Goal: Use online tool/utility: Utilize a website feature to perform a specific function

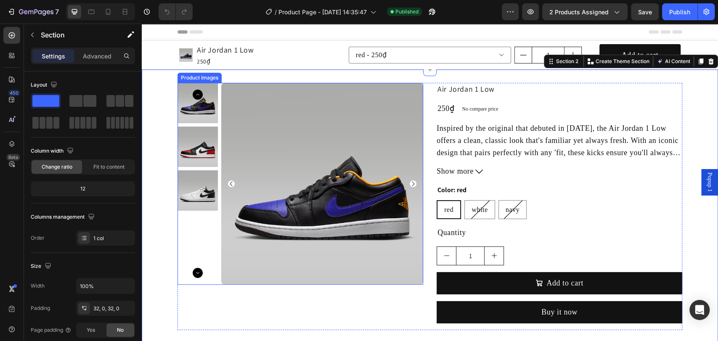
scroll to position [187, 0]
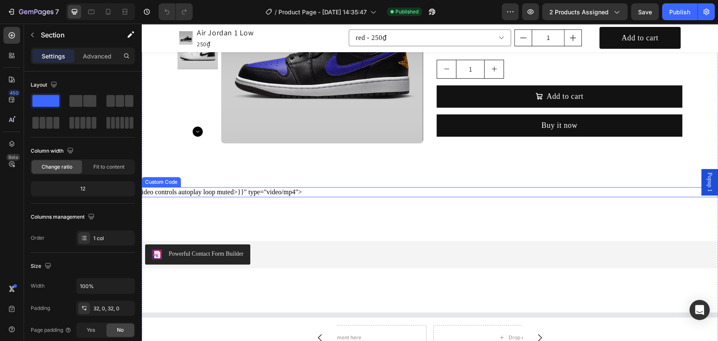
click at [262, 191] on div "ideo controls autoplay loop muted> }}" type="video/mp4">" at bounding box center [430, 192] width 576 height 10
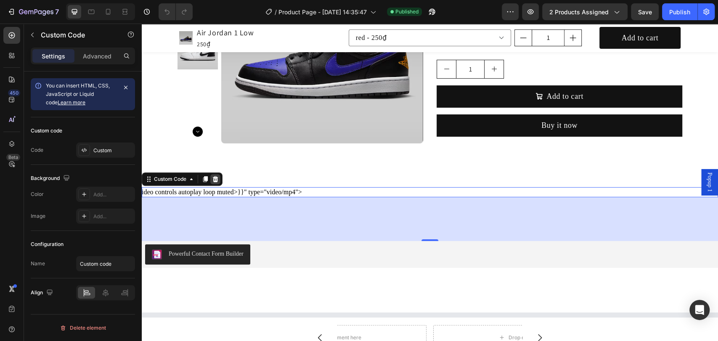
click at [214, 176] on icon at bounding box center [215, 179] width 5 height 6
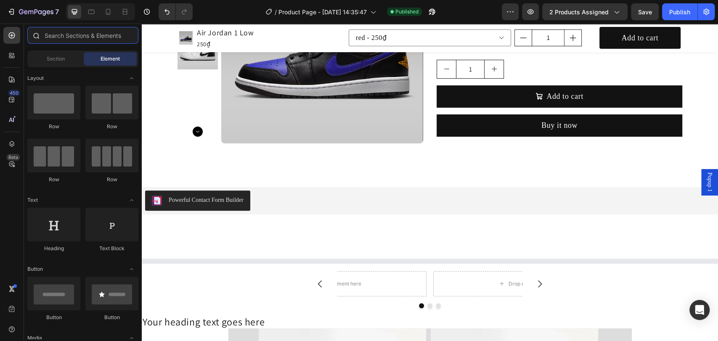
click at [59, 35] on input "text" at bounding box center [82, 35] width 111 height 17
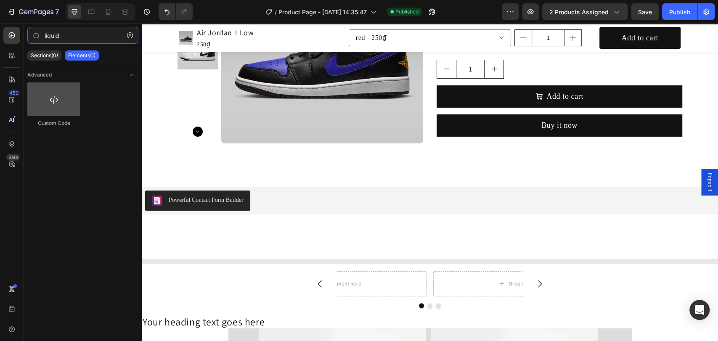
type input "liquid"
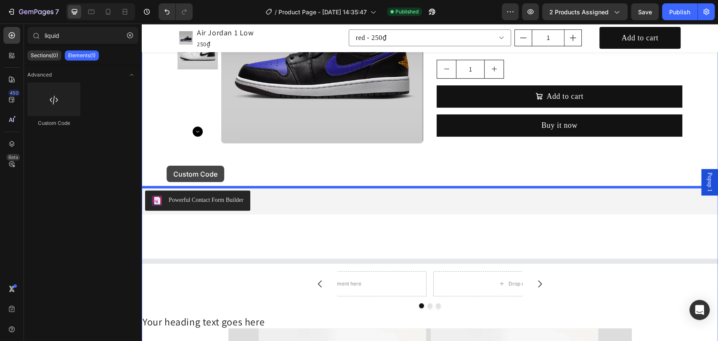
drag, startPoint x: 202, startPoint y: 128, endPoint x: 166, endPoint y: 166, distance: 51.7
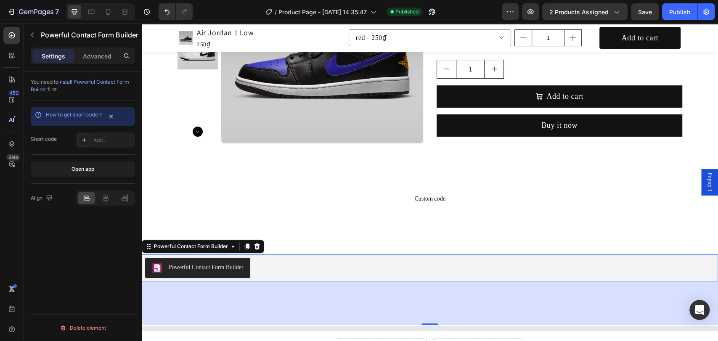
click at [239, 269] on div "Powerful Contact Form Builder" at bounding box center [206, 267] width 75 height 9
click at [258, 246] on icon at bounding box center [256, 246] width 5 height 6
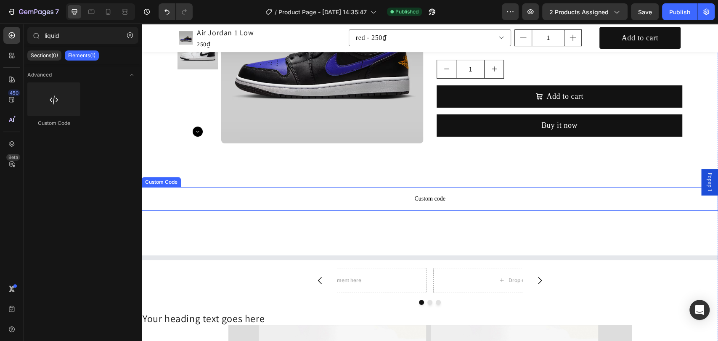
click at [261, 194] on span "Custom code" at bounding box center [430, 199] width 576 height 10
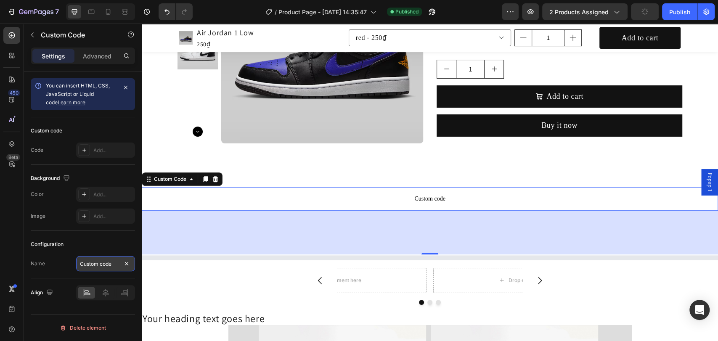
click at [106, 266] on input "Custom code" at bounding box center [105, 263] width 59 height 15
click at [111, 246] on div "Configuration" at bounding box center [83, 244] width 104 height 13
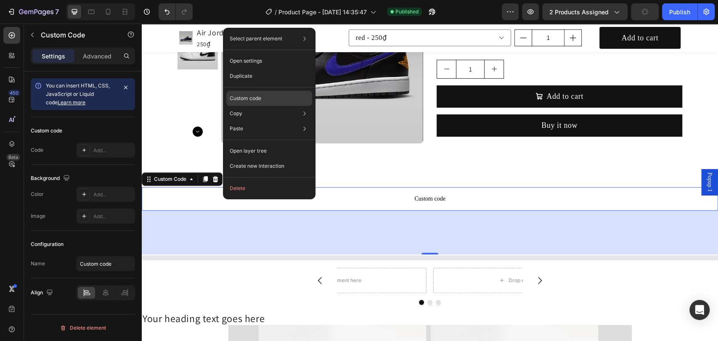
click at [276, 121] on div "Custom code" at bounding box center [269, 128] width 86 height 15
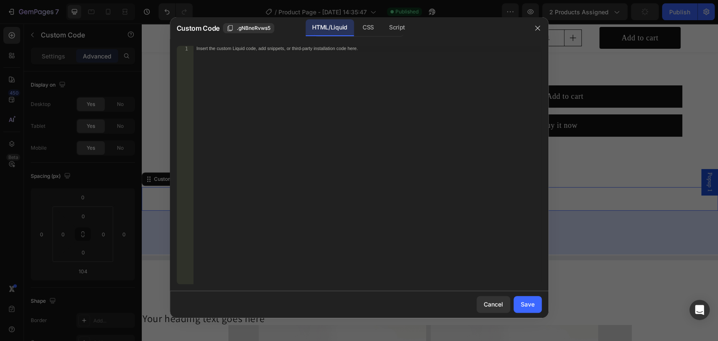
click at [279, 53] on div "Insert the custom Liquid code, add snippets, or third-party installation code h…" at bounding box center [367, 170] width 348 height 249
